Goal: Task Accomplishment & Management: Use online tool/utility

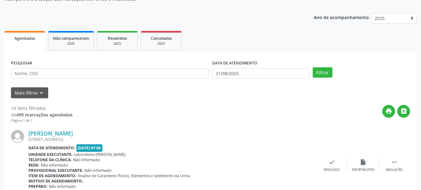
scroll to position [31, 0]
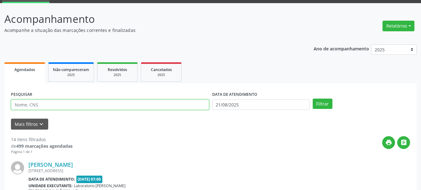
click at [128, 106] on input "text" at bounding box center [110, 105] width 198 height 11
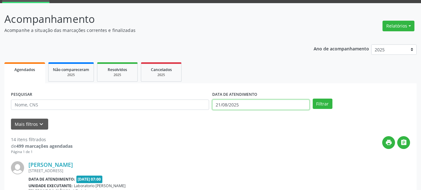
click at [270, 108] on input "21/08/2025" at bounding box center [260, 105] width 97 height 11
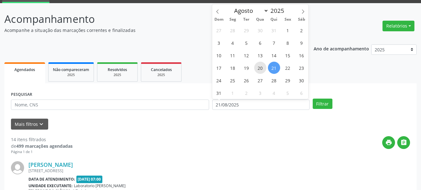
click at [263, 70] on span "20" at bounding box center [260, 68] width 12 height 12
type input "[DATE]"
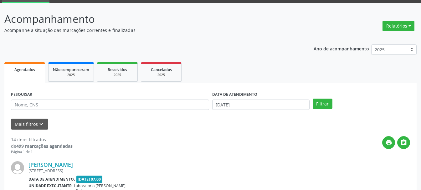
click at [100, 111] on div "PESQUISAR" at bounding box center [109, 102] width 201 height 24
click at [110, 108] on input "text" at bounding box center [110, 105] width 198 height 11
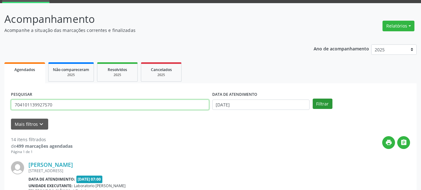
type input "704101139927570"
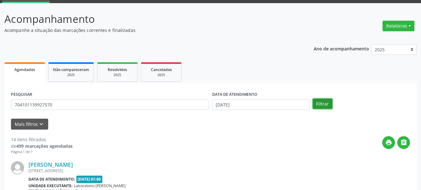
click at [322, 104] on button "Filtrar" at bounding box center [323, 104] width 20 height 11
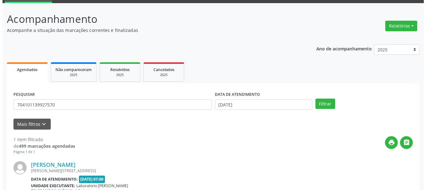
scroll to position [91, 0]
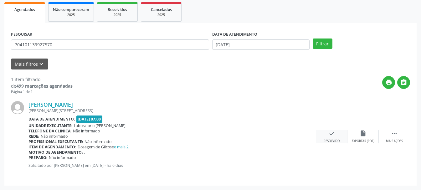
click at [334, 137] on icon "check" at bounding box center [331, 133] width 7 height 7
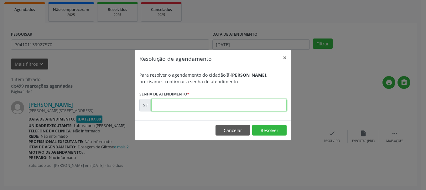
click at [259, 107] on input "text" at bounding box center [218, 105] width 135 height 13
type input "00016428"
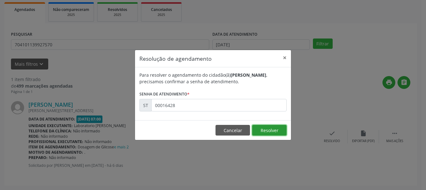
click at [271, 128] on button "Resolver" at bounding box center [269, 130] width 34 height 11
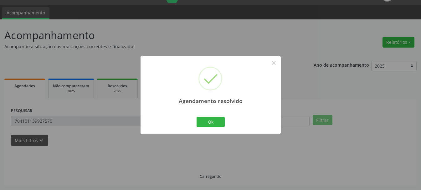
scroll to position [2, 0]
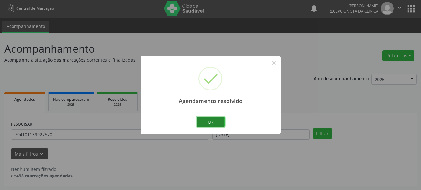
click at [213, 120] on button "Ok" at bounding box center [211, 122] width 28 height 11
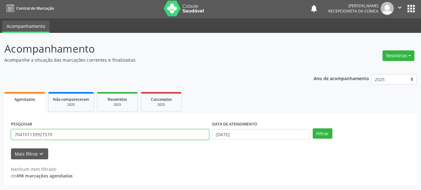
click at [145, 136] on input "704101139927570" at bounding box center [110, 134] width 198 height 11
type input "709802023464294"
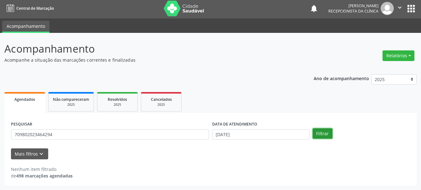
click at [321, 137] on button "Filtrar" at bounding box center [323, 133] width 20 height 11
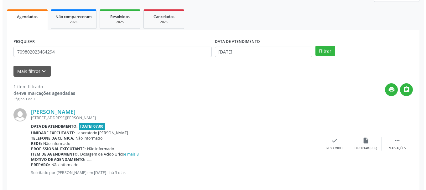
scroll to position [91, 0]
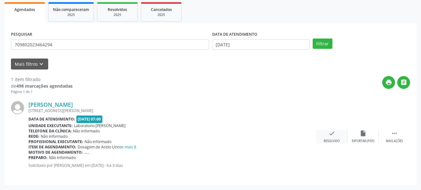
click at [332, 135] on icon "check" at bounding box center [331, 133] width 7 height 7
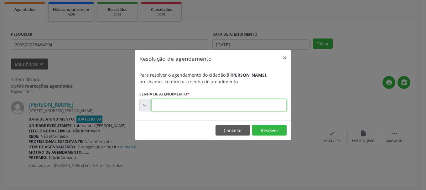
click at [195, 102] on input "text" at bounding box center [218, 105] width 135 height 13
type input "00016603"
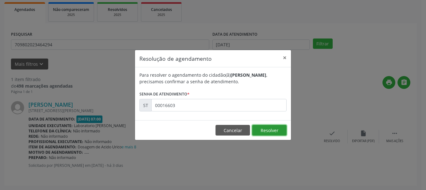
click at [281, 127] on button "Resolver" at bounding box center [269, 130] width 34 height 11
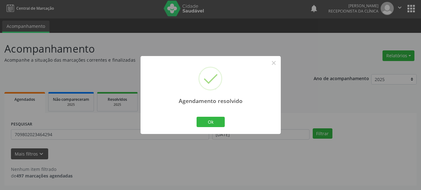
scroll to position [2, 0]
click at [205, 118] on button "Ok" at bounding box center [211, 122] width 28 height 11
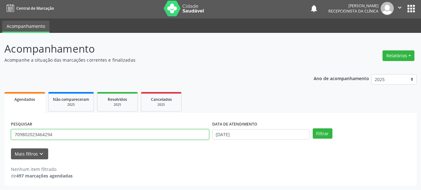
click at [83, 133] on input "709802023464294" at bounding box center [110, 134] width 198 height 11
type input "708403289812061"
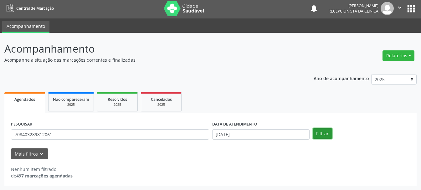
click at [320, 135] on button "Filtrar" at bounding box center [323, 133] width 20 height 11
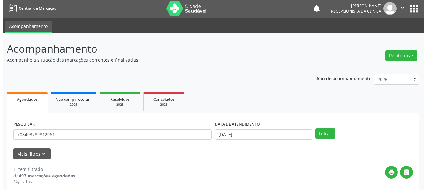
scroll to position [91, 0]
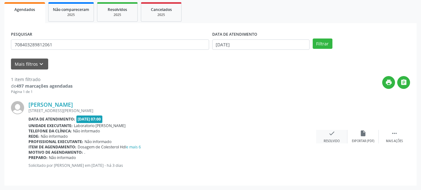
drag, startPoint x: 328, startPoint y: 130, endPoint x: 330, endPoint y: 133, distance: 3.9
click at [330, 132] on div "[PERSON_NAME] [STREET_ADDRESS] Data de atendimento: [DATE] 07:00 Unidade execut…" at bounding box center [210, 137] width 399 height 85
click at [329, 137] on div "check Resolvido" at bounding box center [331, 136] width 31 height 13
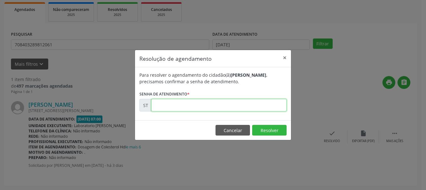
click at [200, 105] on input "text" at bounding box center [218, 105] width 135 height 13
type input "00016549"
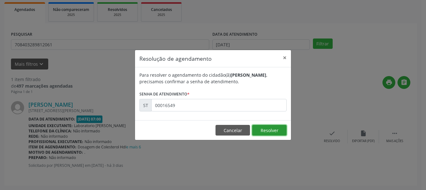
click at [269, 127] on button "Resolver" at bounding box center [269, 130] width 34 height 11
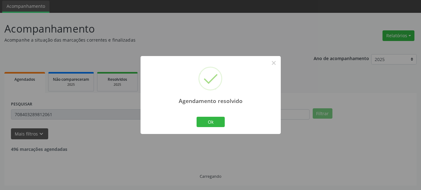
scroll to position [2, 0]
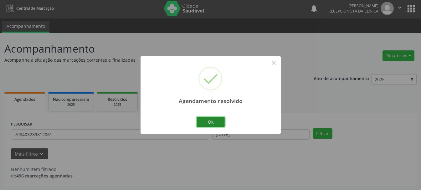
click at [220, 119] on button "Ok" at bounding box center [211, 122] width 28 height 11
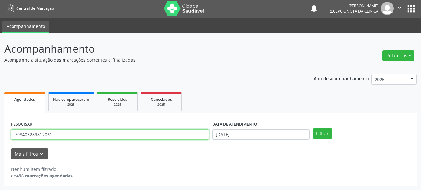
click at [138, 136] on input "708403289812061" at bounding box center [110, 134] width 198 height 11
type input "7"
type input "704605695492221"
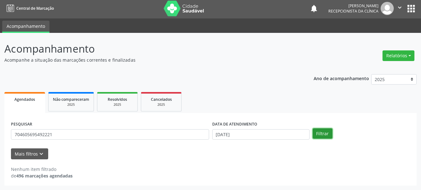
click at [321, 138] on button "Filtrar" at bounding box center [323, 133] width 20 height 11
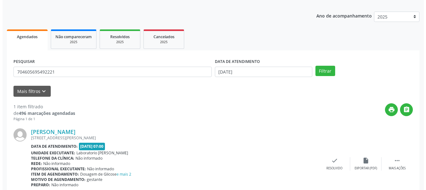
scroll to position [91, 0]
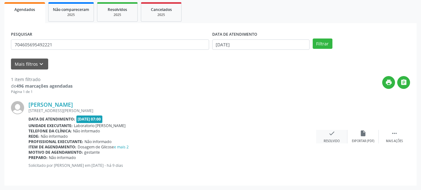
click at [331, 136] on icon "check" at bounding box center [331, 133] width 7 height 7
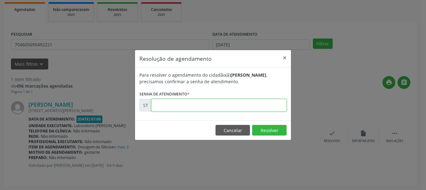
click at [178, 108] on input "text" at bounding box center [218, 105] width 135 height 13
type input "00015980"
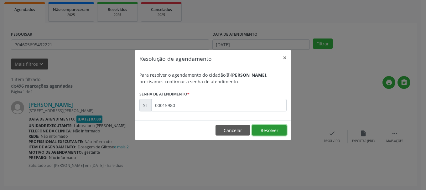
click at [270, 130] on button "Resolver" at bounding box center [269, 130] width 34 height 11
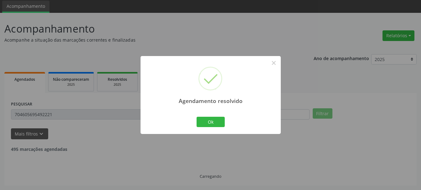
scroll to position [2, 0]
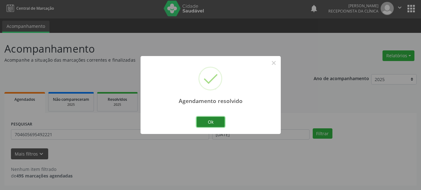
click at [218, 122] on button "Ok" at bounding box center [211, 122] width 28 height 11
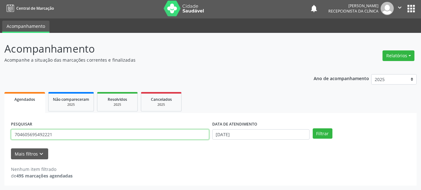
click at [129, 134] on input "704605695492221" at bounding box center [110, 134] width 198 height 11
type input "7"
type input "898004506594349"
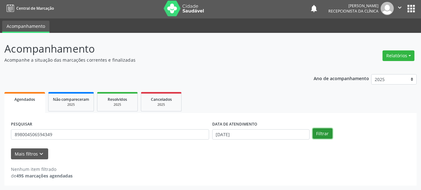
click at [316, 136] on button "Filtrar" at bounding box center [323, 133] width 20 height 11
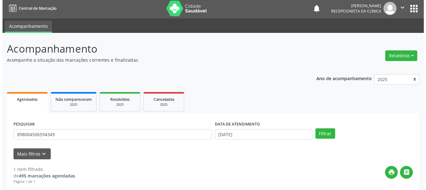
scroll to position [64, 0]
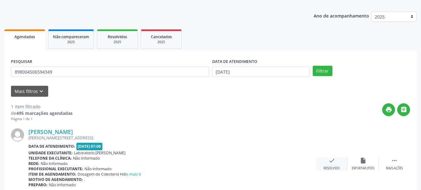
click at [335, 167] on div "Resolvido" at bounding box center [332, 168] width 16 height 4
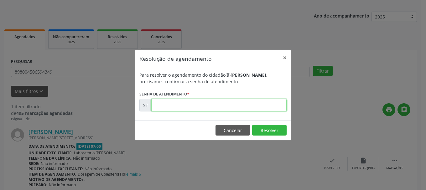
click at [233, 105] on input "text" at bounding box center [218, 105] width 135 height 13
type input "00016011"
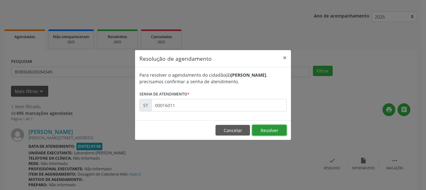
click at [264, 132] on button "Resolver" at bounding box center [269, 130] width 34 height 11
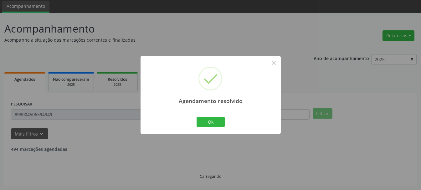
scroll to position [2, 0]
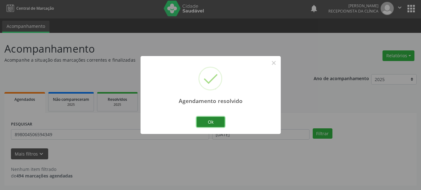
click at [213, 122] on button "Ok" at bounding box center [211, 122] width 28 height 11
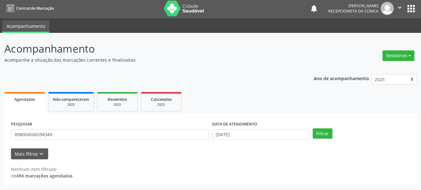
click at [162, 129] on div "PESQUISAR 898004506594349" at bounding box center [109, 132] width 201 height 24
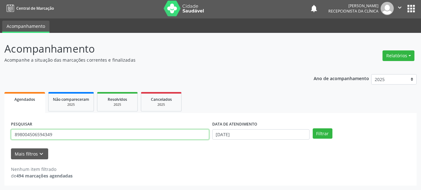
click at [157, 137] on input "898004506594349" at bounding box center [110, 134] width 198 height 11
type input "898004101330656"
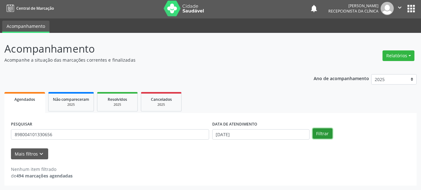
click at [329, 137] on button "Filtrar" at bounding box center [323, 133] width 20 height 11
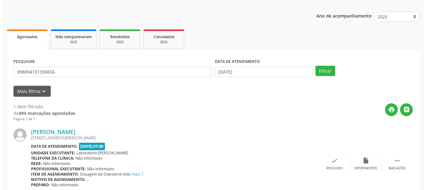
scroll to position [91, 0]
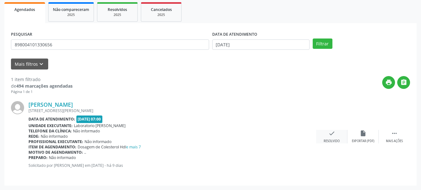
click at [332, 135] on icon "check" at bounding box center [331, 133] width 7 height 7
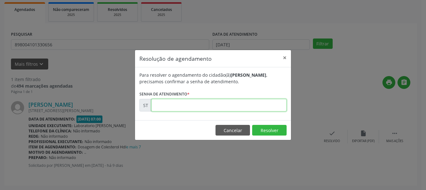
click at [212, 111] on input "text" at bounding box center [218, 105] width 135 height 13
type input "00016006"
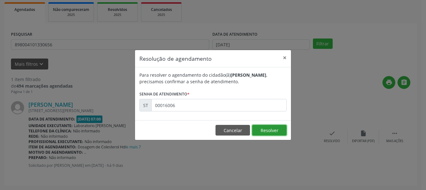
click at [261, 130] on button "Resolver" at bounding box center [269, 130] width 34 height 11
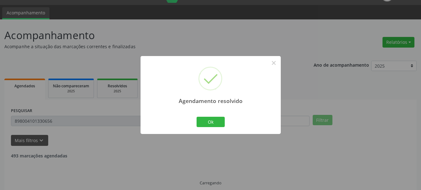
scroll to position [2, 0]
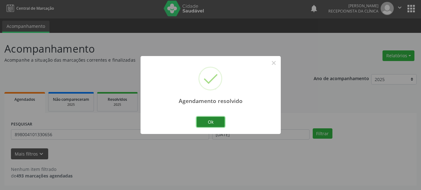
click at [206, 118] on button "Ok" at bounding box center [211, 122] width 28 height 11
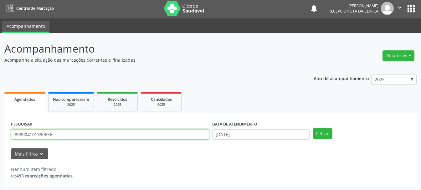
click at [153, 131] on input "898004101330656" at bounding box center [110, 134] width 198 height 11
type input "8"
type input "700205994768629"
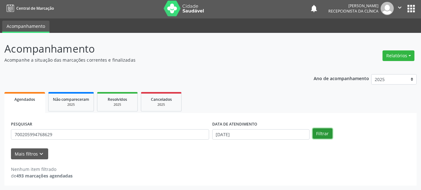
click at [329, 137] on button "Filtrar" at bounding box center [323, 133] width 20 height 11
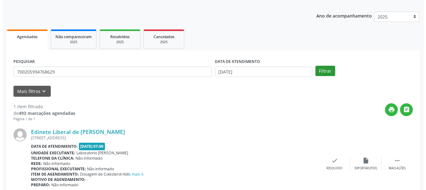
scroll to position [91, 0]
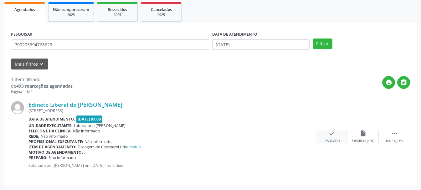
click at [325, 131] on div "check Resolvido" at bounding box center [331, 136] width 31 height 13
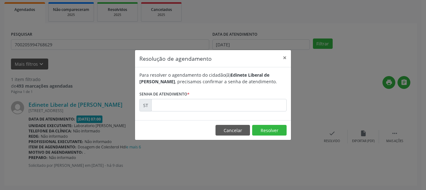
drag, startPoint x: 194, startPoint y: 96, endPoint x: 192, endPoint y: 101, distance: 5.5
click at [194, 96] on form "Para resolver o agendamento do cidadão(ã) Edinete Liberal de [PERSON_NAME] , pr…" at bounding box center [212, 92] width 147 height 40
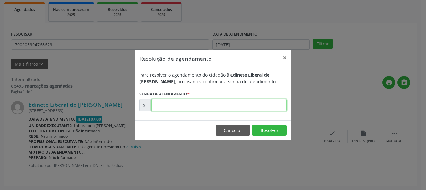
click at [192, 104] on input "text" at bounding box center [218, 105] width 135 height 13
type input "00016002"
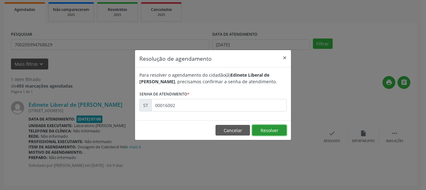
click at [262, 132] on button "Resolver" at bounding box center [269, 130] width 34 height 11
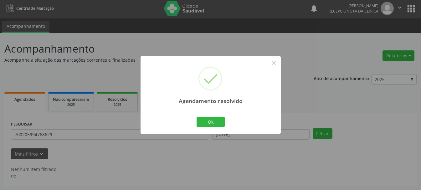
scroll to position [2, 0]
click at [211, 123] on button "Ok" at bounding box center [211, 122] width 28 height 11
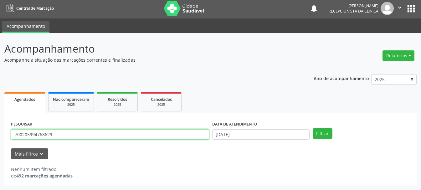
click at [144, 132] on input "700205994768629" at bounding box center [110, 134] width 198 height 11
type input "7"
type input "898002991081327"
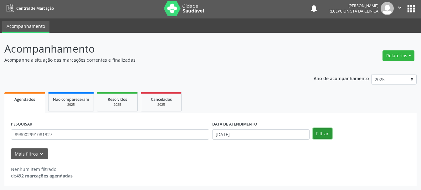
click at [327, 137] on button "Filtrar" at bounding box center [323, 133] width 20 height 11
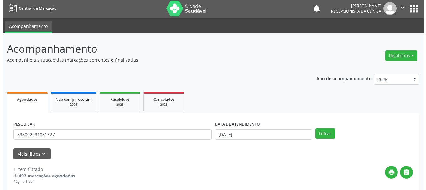
scroll to position [91, 0]
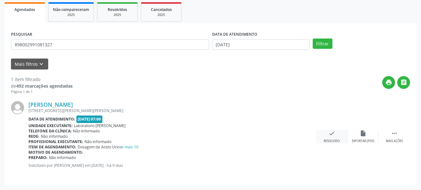
click at [334, 135] on icon "check" at bounding box center [331, 133] width 7 height 7
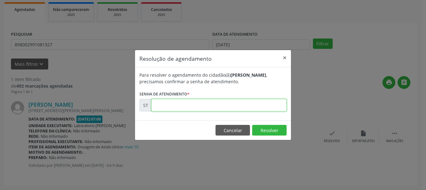
click at [257, 107] on input "text" at bounding box center [218, 105] width 135 height 13
type input "00015988"
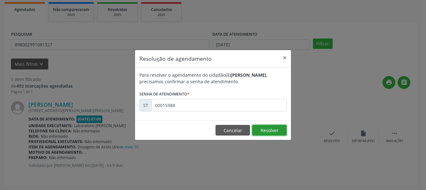
click at [277, 131] on button "Resolver" at bounding box center [269, 130] width 34 height 11
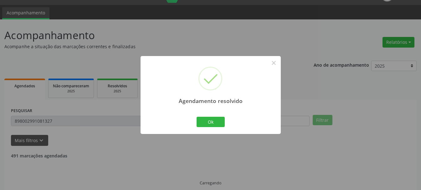
scroll to position [2, 0]
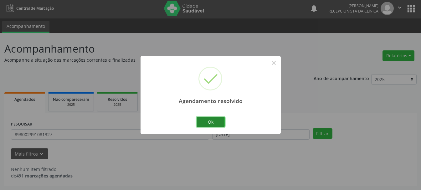
click at [218, 123] on button "Ok" at bounding box center [211, 122] width 28 height 11
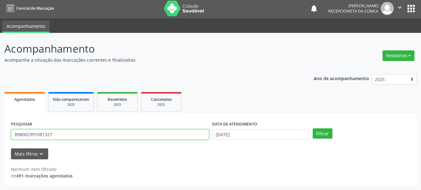
click at [169, 136] on input "898002991081327" at bounding box center [110, 134] width 198 height 11
click at [313, 128] on button "Filtrar" at bounding box center [323, 133] width 20 height 11
click at [169, 136] on input "898002991081327" at bounding box center [110, 134] width 198 height 11
type input "898002999288893"
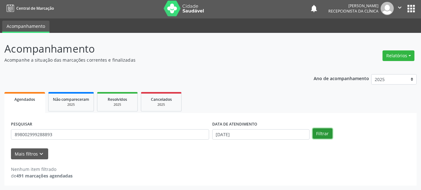
click at [321, 132] on button "Filtrar" at bounding box center [323, 133] width 20 height 11
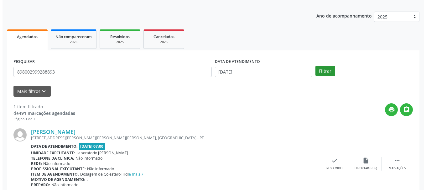
scroll to position [91, 0]
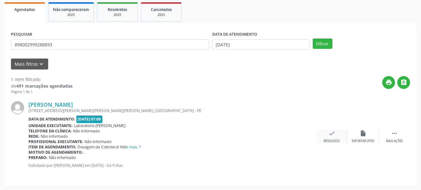
click at [333, 139] on div "Resolvido" at bounding box center [332, 141] width 16 height 4
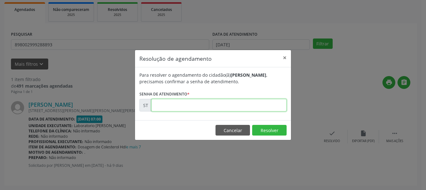
click at [212, 105] on input "text" at bounding box center [218, 105] width 135 height 13
type input "00016020"
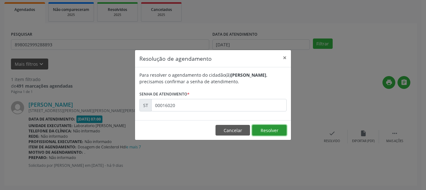
click at [282, 133] on button "Resolver" at bounding box center [269, 130] width 34 height 11
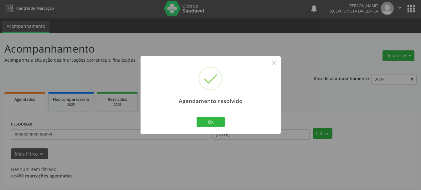
scroll to position [2, 0]
click at [208, 124] on button "Ok" at bounding box center [211, 122] width 28 height 11
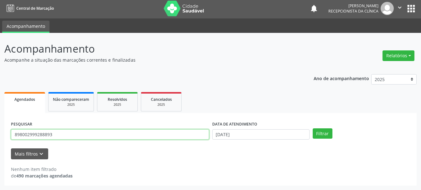
click at [148, 136] on input "898002999288893" at bounding box center [110, 134] width 198 height 11
type input "8"
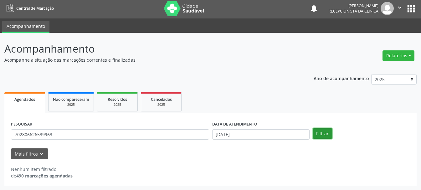
click at [316, 131] on button "Filtrar" at bounding box center [323, 133] width 20 height 11
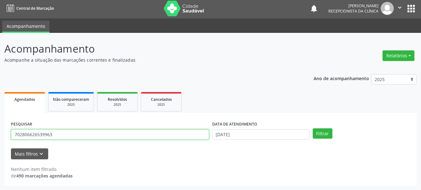
click at [59, 136] on input "702806626539963" at bounding box center [110, 134] width 198 height 11
click at [33, 133] on input "702806626539963" at bounding box center [110, 134] width 198 height 11
click at [43, 133] on input "702806626539963" at bounding box center [110, 134] width 198 height 11
click at [47, 135] on input "702806626539963" at bounding box center [110, 134] width 198 height 11
type input "702806626539063"
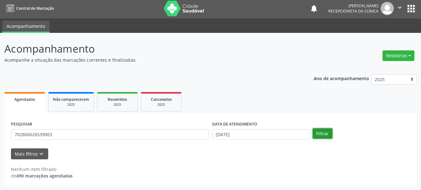
click at [321, 130] on button "Filtrar" at bounding box center [323, 133] width 20 height 11
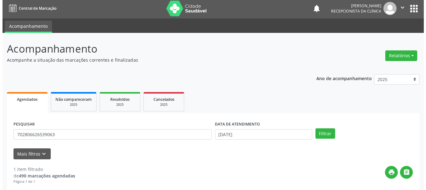
scroll to position [91, 0]
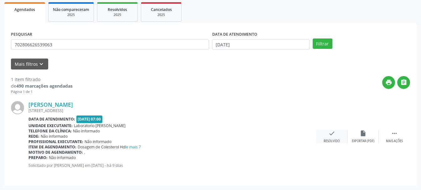
click at [332, 140] on div "Resolvido" at bounding box center [332, 141] width 16 height 4
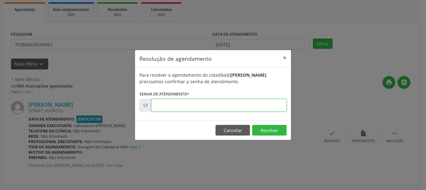
click at [208, 106] on input "text" at bounding box center [218, 105] width 135 height 13
type input "00015994"
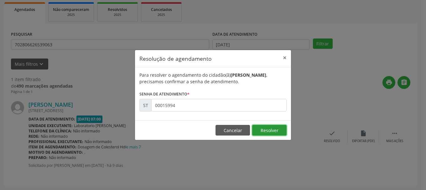
click at [266, 130] on button "Resolver" at bounding box center [269, 130] width 34 height 11
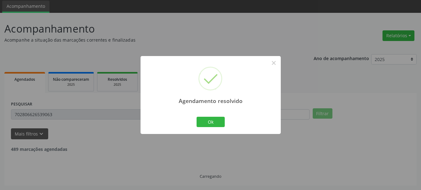
scroll to position [2, 0]
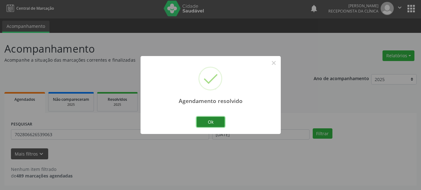
click at [208, 121] on button "Ok" at bounding box center [211, 122] width 28 height 11
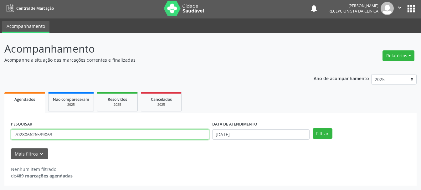
click at [172, 133] on input "702806626539063" at bounding box center [110, 134] width 198 height 11
type input "7"
type input "898003723931555"
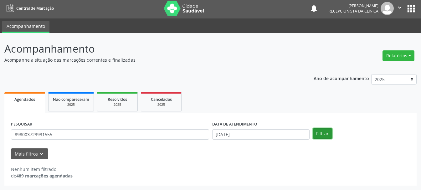
click at [326, 132] on button "Filtrar" at bounding box center [323, 133] width 20 height 11
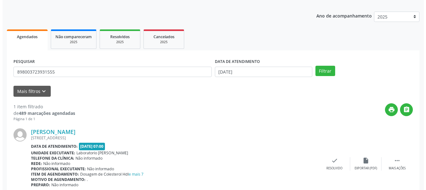
scroll to position [91, 0]
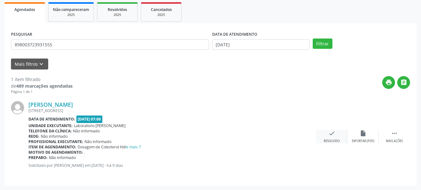
click at [324, 139] on div "Resolvido" at bounding box center [332, 141] width 16 height 4
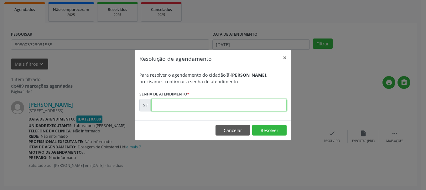
click at [229, 106] on input "text" at bounding box center [218, 105] width 135 height 13
type input "00016025"
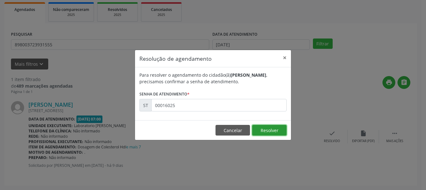
click at [282, 130] on button "Resolver" at bounding box center [269, 130] width 34 height 11
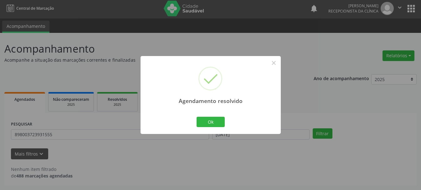
scroll to position [2, 0]
click at [214, 118] on button "Ok" at bounding box center [211, 122] width 28 height 11
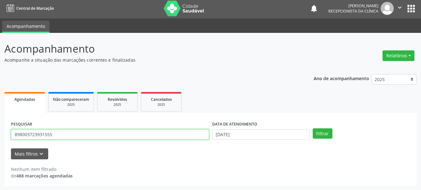
click at [141, 135] on input "898003723931555" at bounding box center [110, 134] width 198 height 11
type input "8"
type input "704602679534222"
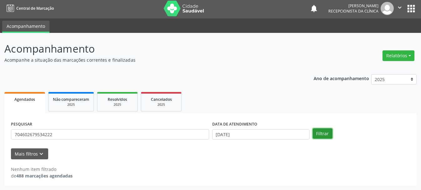
click at [320, 136] on button "Filtrar" at bounding box center [323, 133] width 20 height 11
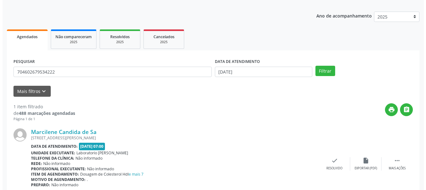
scroll to position [91, 0]
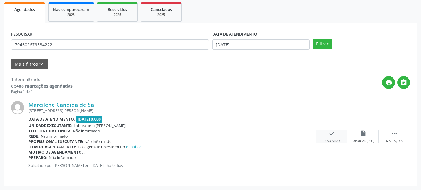
click at [336, 138] on div "check Resolvido" at bounding box center [331, 136] width 31 height 13
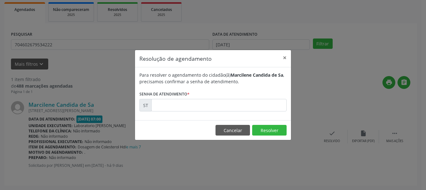
click at [182, 112] on div "Para resolver o agendamento do cidadão(ã) [PERSON_NAME] de Sa , precisamos conf…" at bounding box center [213, 93] width 156 height 53
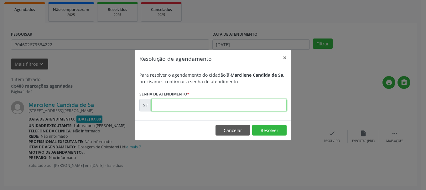
click at [187, 105] on input "text" at bounding box center [218, 105] width 135 height 13
type input "00015970"
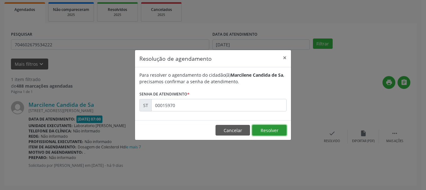
click at [272, 135] on button "Resolver" at bounding box center [269, 130] width 34 height 11
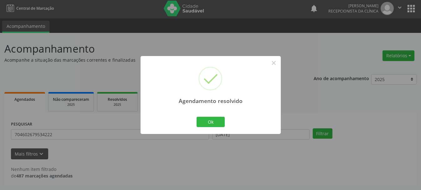
scroll to position [2, 0]
click at [214, 117] on button "Ok" at bounding box center [211, 122] width 28 height 11
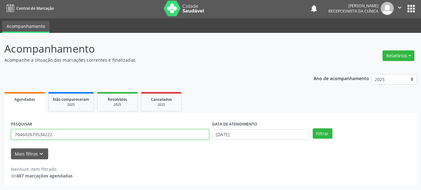
click at [131, 133] on input "704602679534222" at bounding box center [110, 134] width 198 height 11
type input "708907723321017"
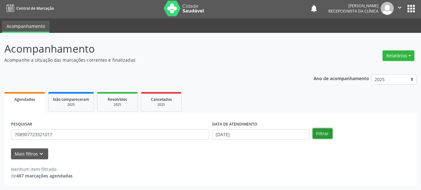
click at [317, 130] on button "Filtrar" at bounding box center [323, 133] width 20 height 11
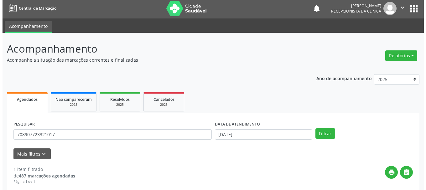
scroll to position [91, 0]
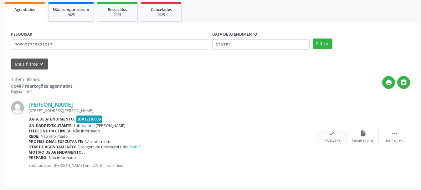
click at [332, 140] on div "Resolvido" at bounding box center [332, 141] width 16 height 4
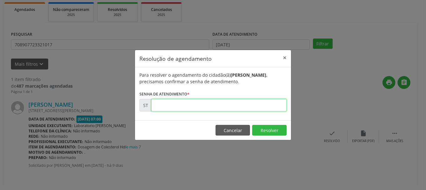
click at [214, 103] on input "text" at bounding box center [218, 105] width 135 height 13
type input "00015999"
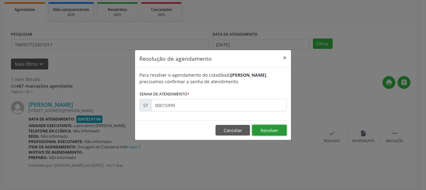
click at [265, 129] on button "Resolver" at bounding box center [269, 130] width 34 height 11
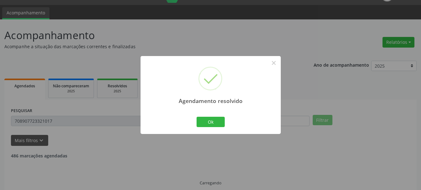
scroll to position [2, 0]
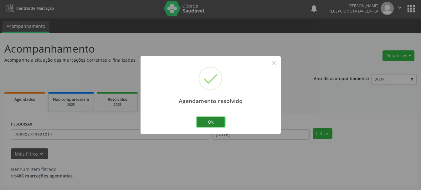
click at [219, 119] on button "Ok" at bounding box center [211, 122] width 28 height 11
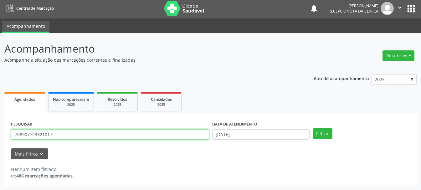
click at [144, 134] on input "708907723321017" at bounding box center [110, 134] width 198 height 11
type input "705002258201158"
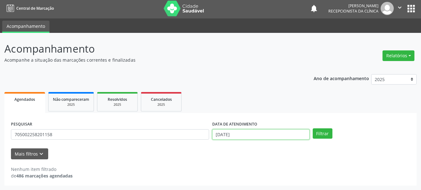
click at [269, 135] on input "[DATE]" at bounding box center [260, 134] width 97 height 11
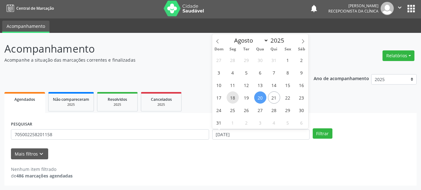
click at [234, 99] on span "18" at bounding box center [233, 97] width 12 height 12
type input "[DATE]"
click at [234, 99] on span "18" at bounding box center [233, 97] width 12 height 12
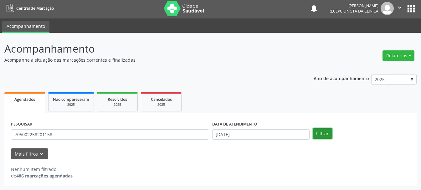
click at [316, 134] on button "Filtrar" at bounding box center [323, 133] width 20 height 11
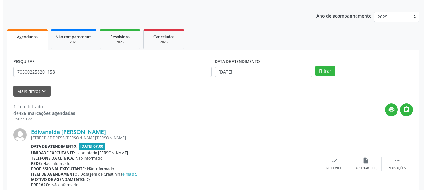
scroll to position [91, 0]
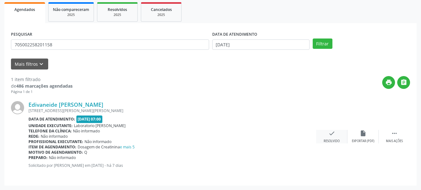
click at [326, 141] on div "Resolvido" at bounding box center [332, 141] width 16 height 4
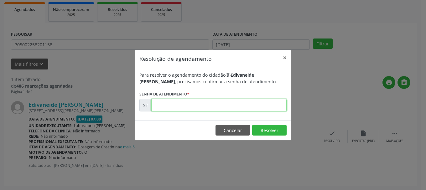
click at [196, 101] on input "text" at bounding box center [218, 105] width 135 height 13
type input "00016277"
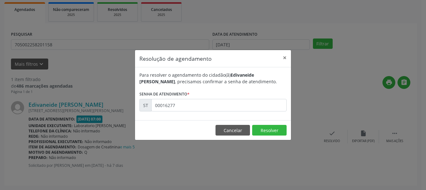
click at [289, 129] on footer "Cancelar Resolver" at bounding box center [213, 130] width 156 height 20
click at [261, 128] on button "Resolver" at bounding box center [269, 130] width 34 height 11
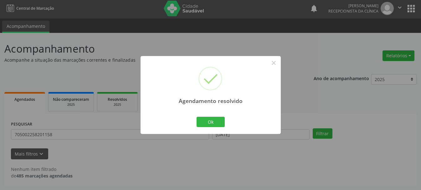
scroll to position [2, 0]
click at [203, 119] on button "Ok" at bounding box center [211, 122] width 28 height 11
